Goal: Check status: Check status

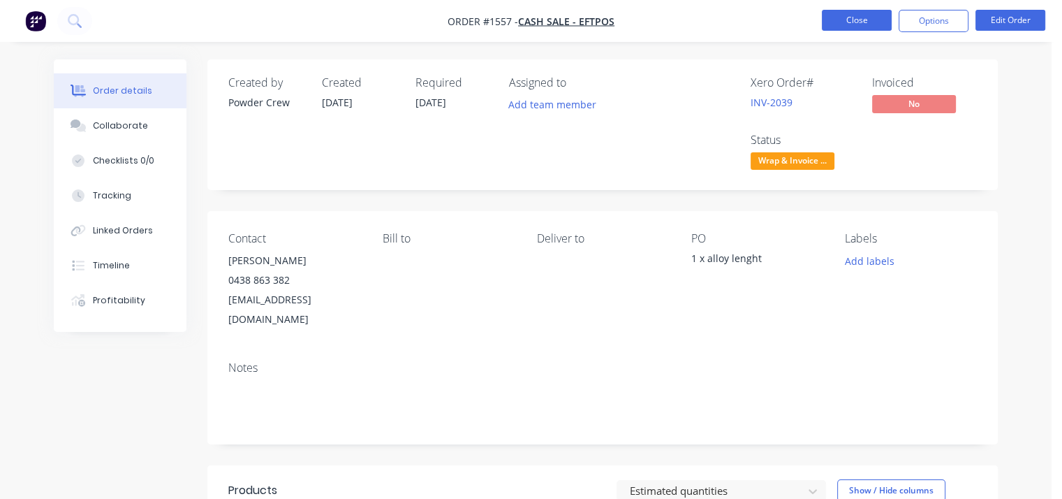
click at [865, 24] on button "Close" at bounding box center [857, 20] width 70 height 21
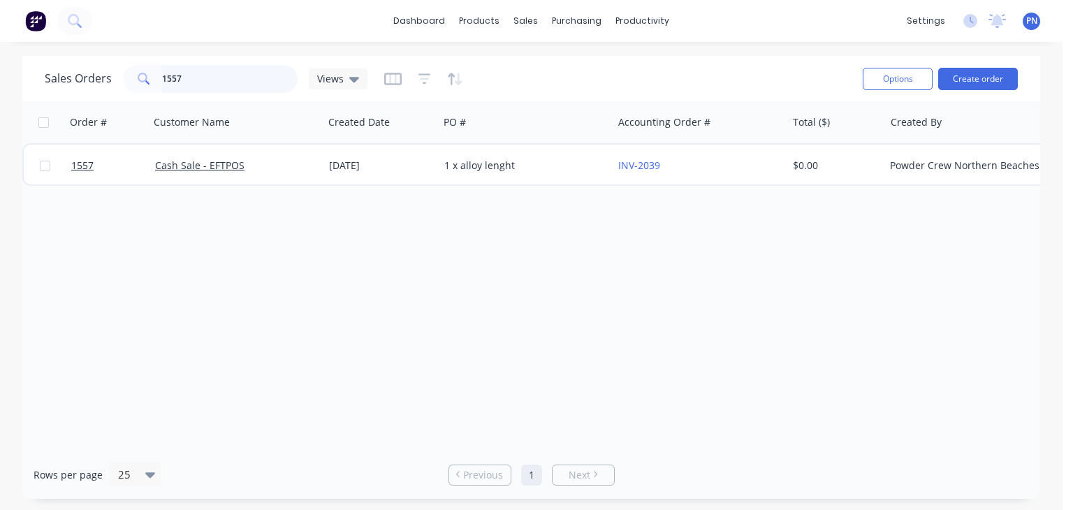
click at [221, 78] on input "1557" at bounding box center [230, 79] width 136 height 28
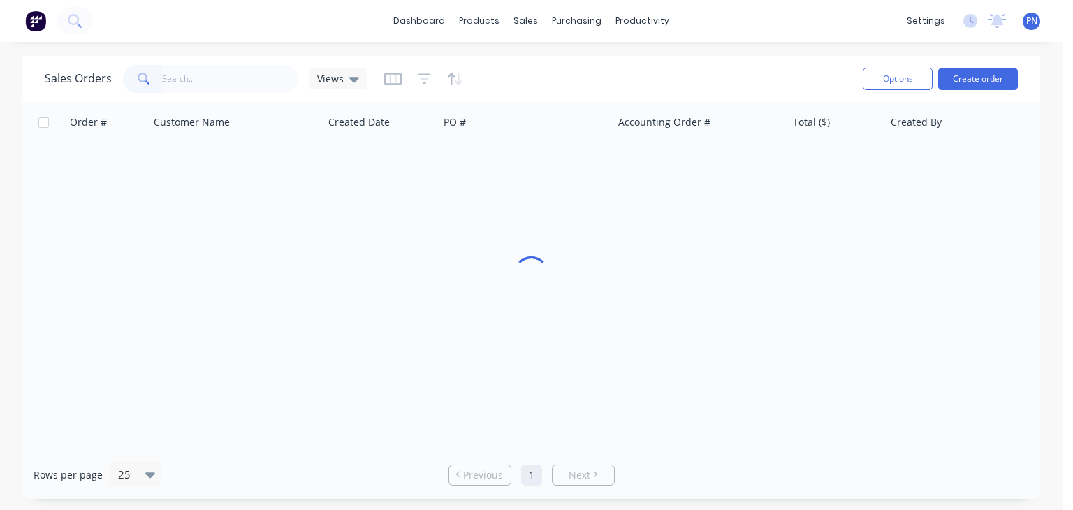
click at [440, 280] on div at bounding box center [531, 275] width 1018 height 349
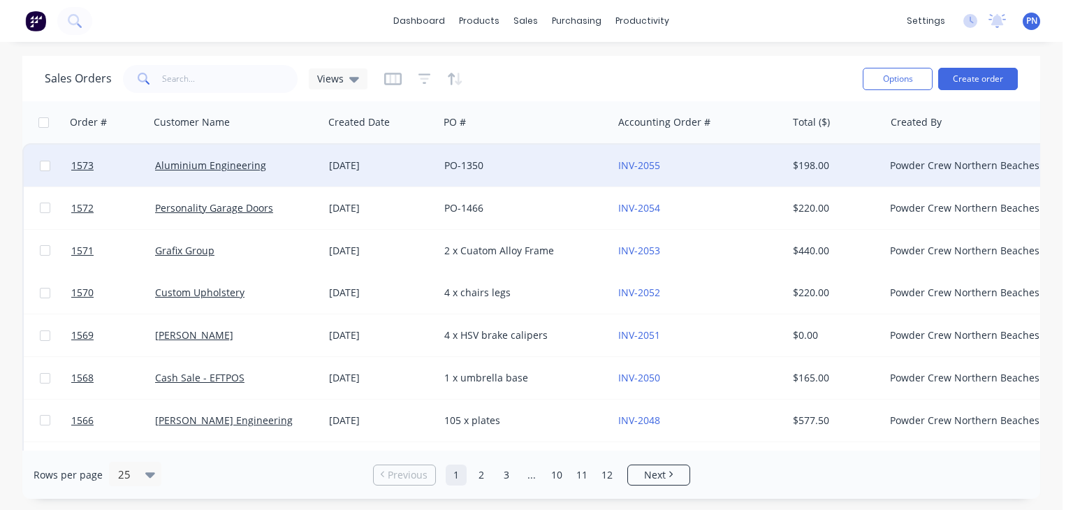
click at [481, 175] on div "PO-1350" at bounding box center [526, 166] width 174 height 42
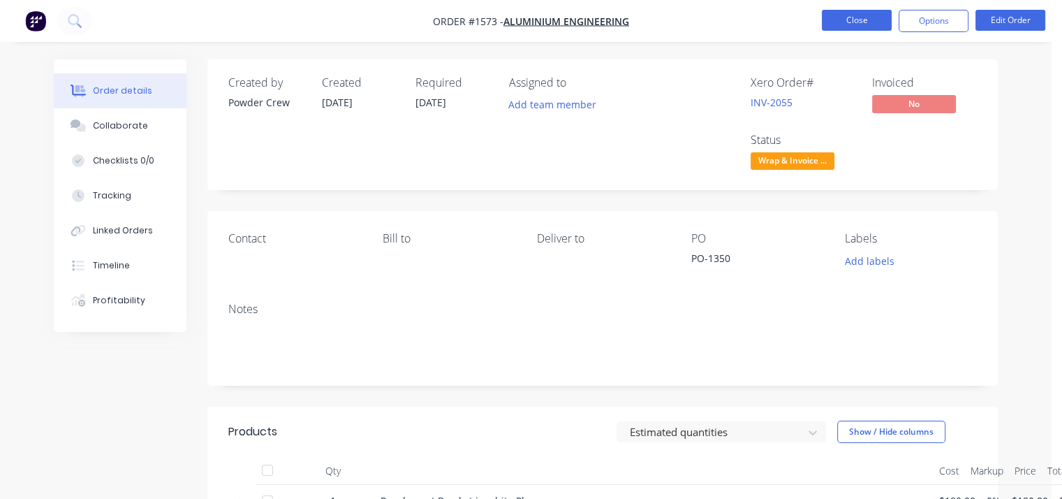
click at [847, 12] on button "Close" at bounding box center [857, 20] width 70 height 21
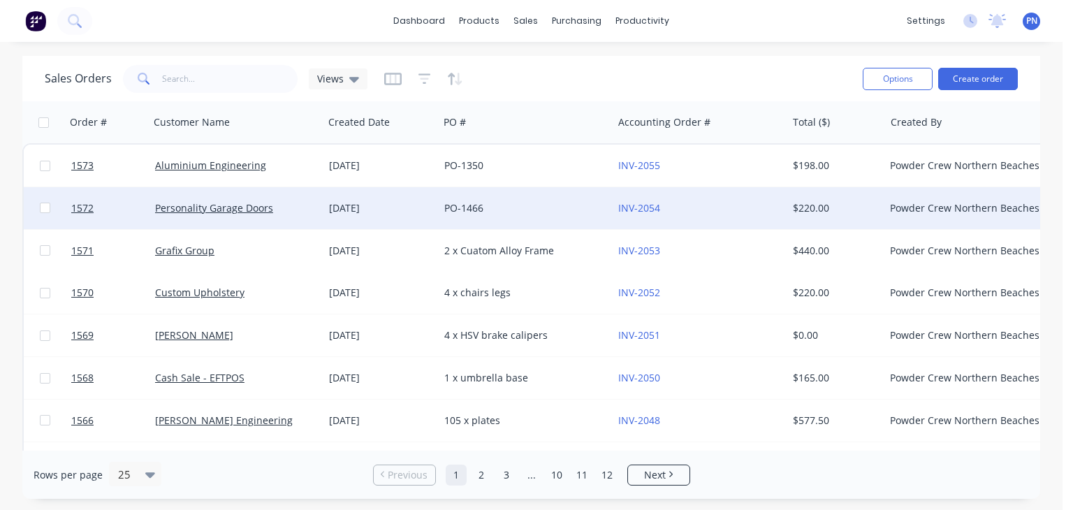
click at [526, 212] on div "PO-1466" at bounding box center [521, 208] width 155 height 14
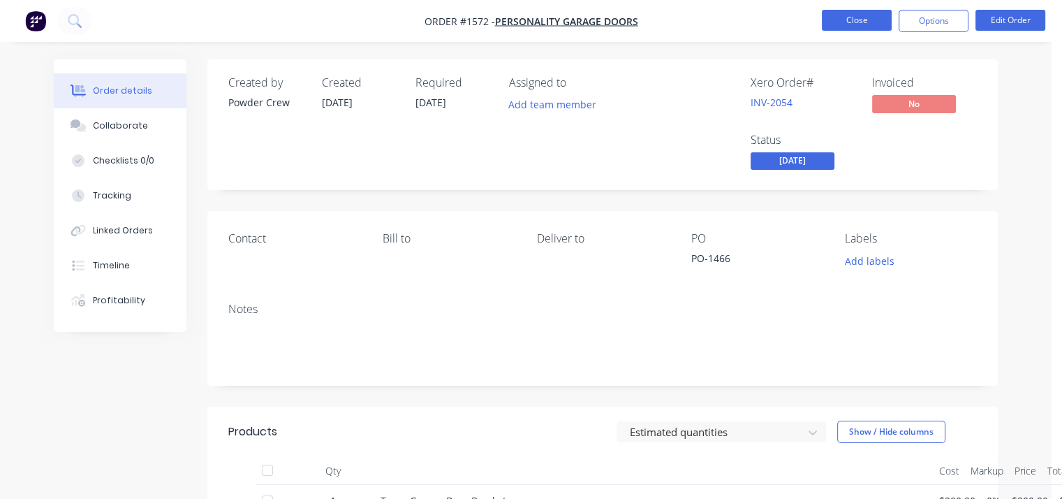
click at [861, 26] on button "Close" at bounding box center [857, 20] width 70 height 21
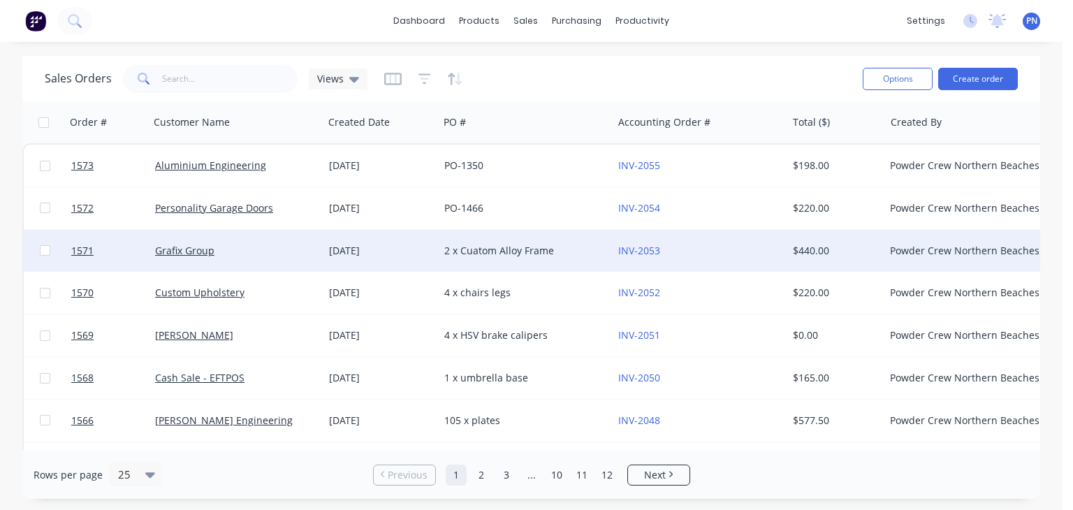
click at [520, 247] on div "2 x Cuatom Alloy Frame" at bounding box center [521, 251] width 155 height 14
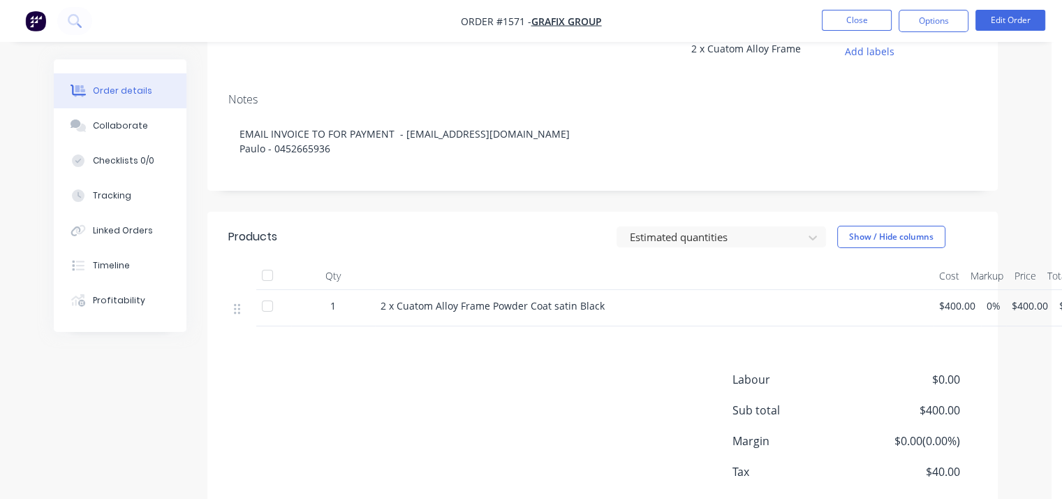
scroll to position [279, 0]
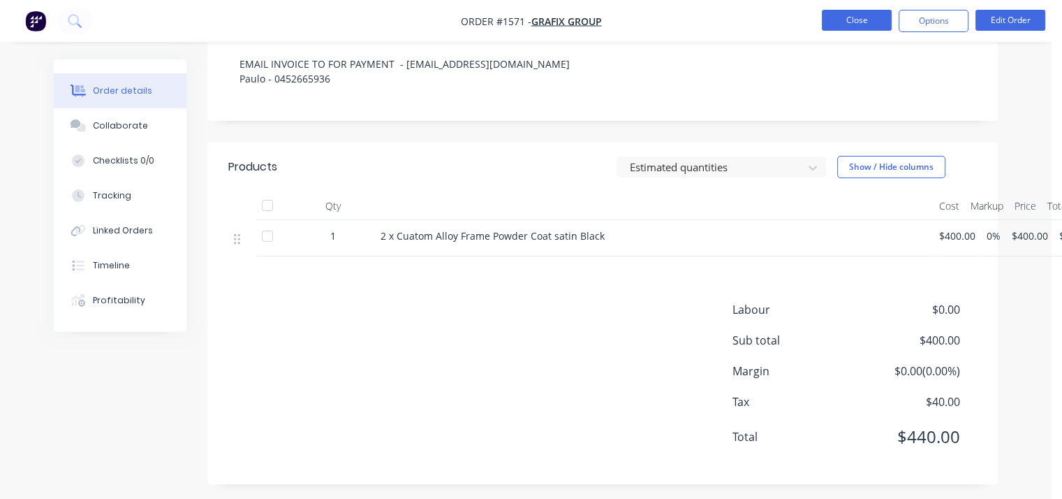
click at [858, 21] on button "Close" at bounding box center [857, 20] width 70 height 21
